Goal: Transaction & Acquisition: Purchase product/service

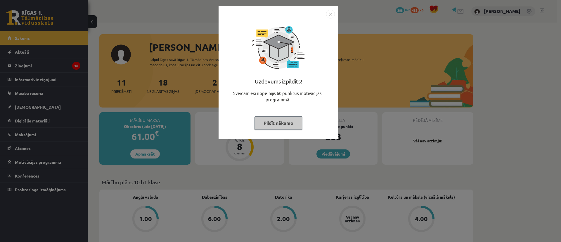
click at [332, 14] on img "Close" at bounding box center [330, 14] width 9 height 9
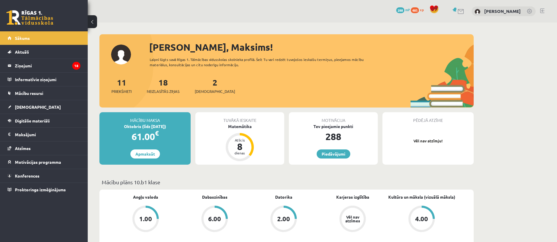
click at [160, 140] on div "61.00 €" at bounding box center [144, 136] width 91 height 14
click at [140, 153] on link "Apmaksāt" at bounding box center [145, 153] width 30 height 9
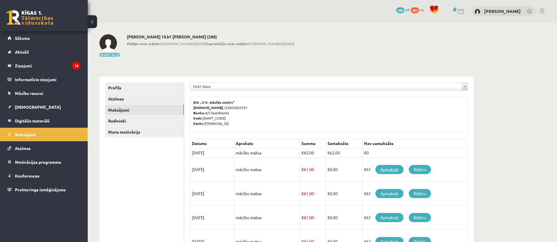
click at [385, 169] on link "Apmaksāt" at bounding box center [389, 169] width 28 height 9
click at [424, 169] on link "Rēķins" at bounding box center [420, 169] width 22 height 9
click at [392, 168] on link "Apmaksāt" at bounding box center [389, 169] width 28 height 9
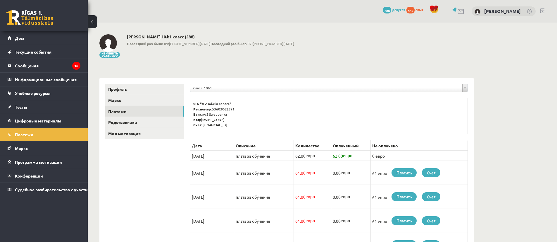
click at [401, 172] on font "Платить" at bounding box center [404, 172] width 15 height 5
click at [139, 111] on link "Платежи" at bounding box center [144, 111] width 79 height 11
click at [408, 172] on font "Платить" at bounding box center [404, 172] width 15 height 5
click at [435, 170] on font "Счет" at bounding box center [431, 172] width 8 height 5
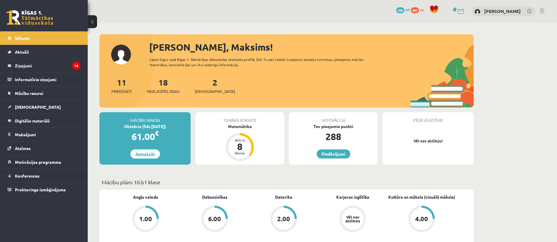
click at [143, 153] on link "Apmaksāt" at bounding box center [145, 153] width 30 height 9
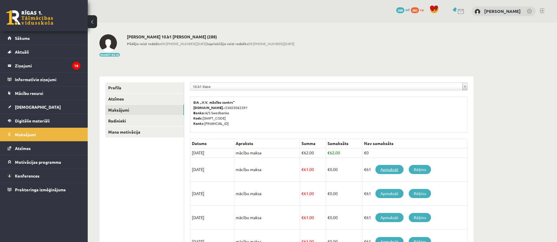
click at [393, 168] on link "Apmaksāt" at bounding box center [389, 169] width 28 height 9
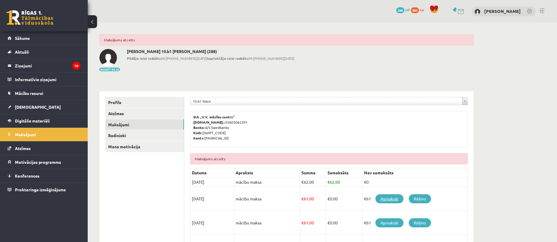
click at [382, 198] on link "Apmaksāt" at bounding box center [389, 198] width 28 height 9
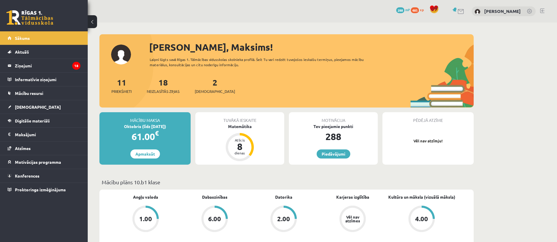
click at [213, 131] on div "Tuvākā ieskaite Matemātika Atlicis 8 dienas" at bounding box center [239, 138] width 89 height 52
click at [147, 154] on link "Apmaksāt" at bounding box center [145, 153] width 30 height 9
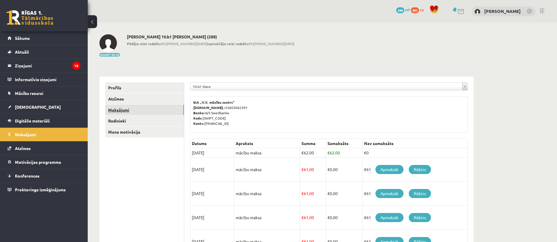
click at [138, 109] on link "Maksājumi" at bounding box center [144, 109] width 79 height 11
click at [387, 169] on link "Apmaksāt" at bounding box center [389, 169] width 28 height 9
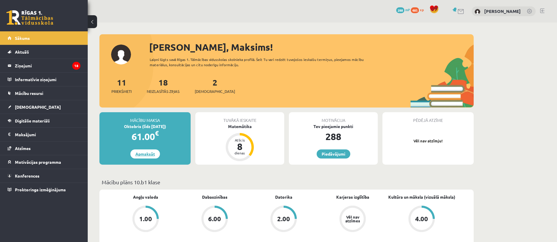
click at [149, 154] on link "Apmaksāt" at bounding box center [145, 153] width 30 height 9
